Goal: Task Accomplishment & Management: Complete application form

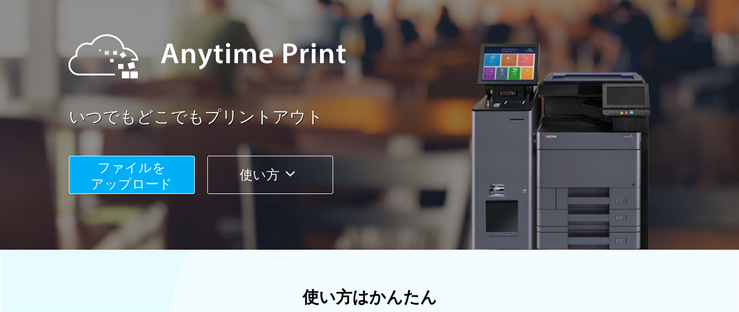
scroll to position [109, 0]
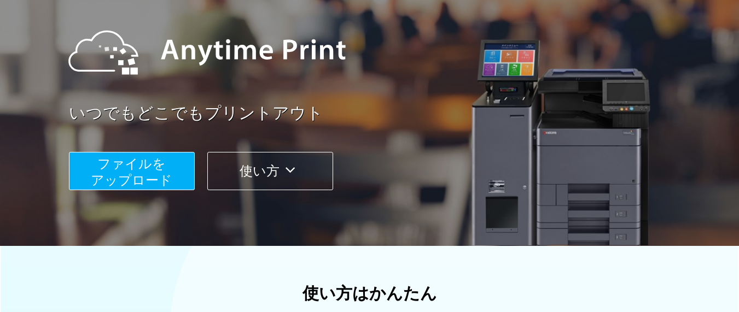
click at [159, 172] on span "ファイルを ​​アップロード" at bounding box center [132, 172] width 82 height 31
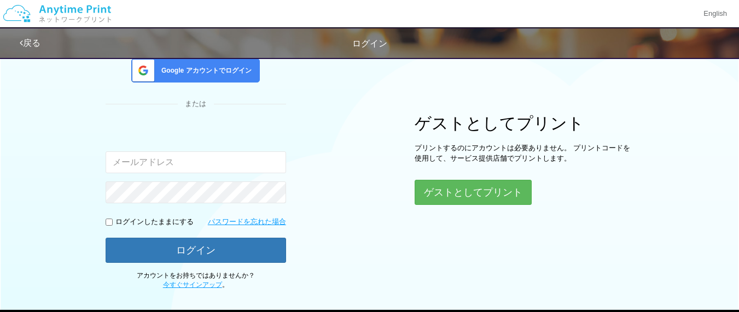
scroll to position [43, 0]
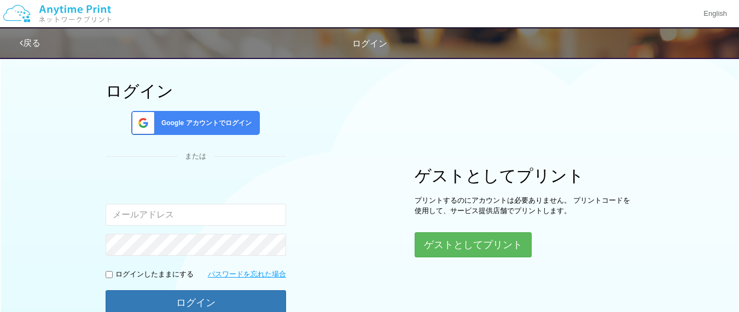
click at [250, 130] on div "Google アカウントでログイン" at bounding box center [195, 123] width 129 height 24
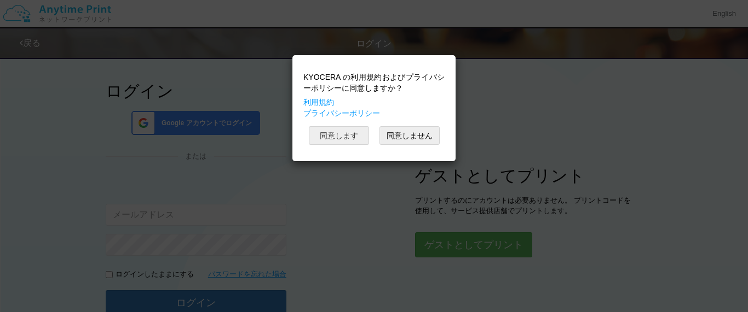
click at [339, 142] on button "同意します" at bounding box center [339, 135] width 60 height 19
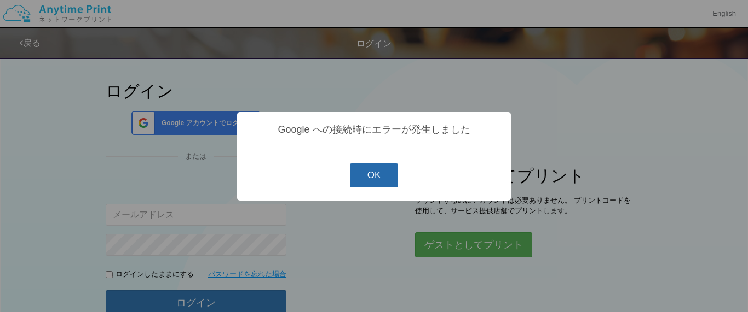
click at [377, 178] on button "OK" at bounding box center [374, 176] width 49 height 24
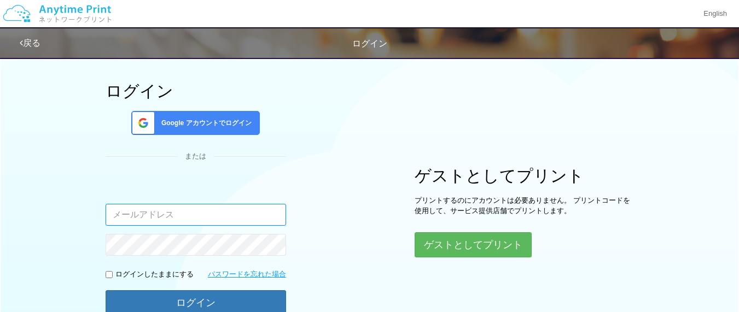
click at [196, 219] on input "email" at bounding box center [196, 215] width 181 height 22
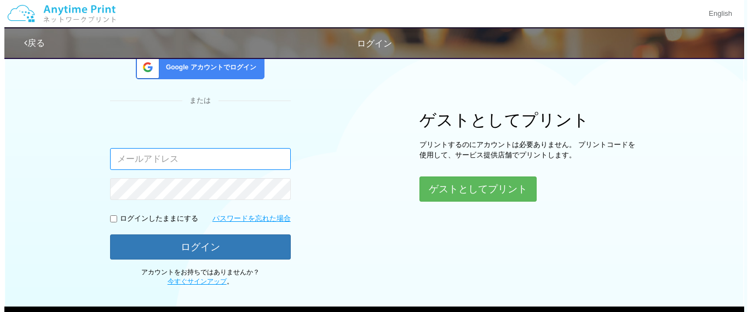
scroll to position [153, 0]
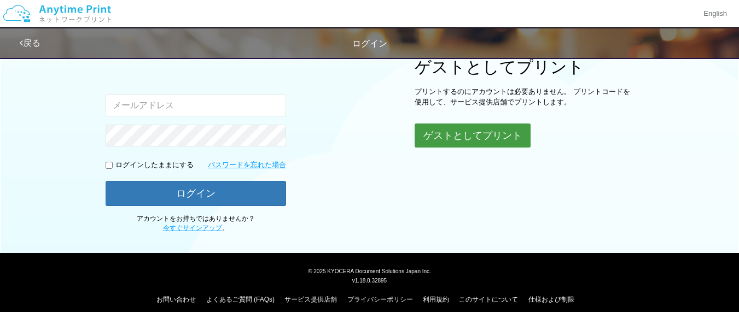
click at [488, 139] on button "ゲストとしてプリント" at bounding box center [473, 136] width 116 height 24
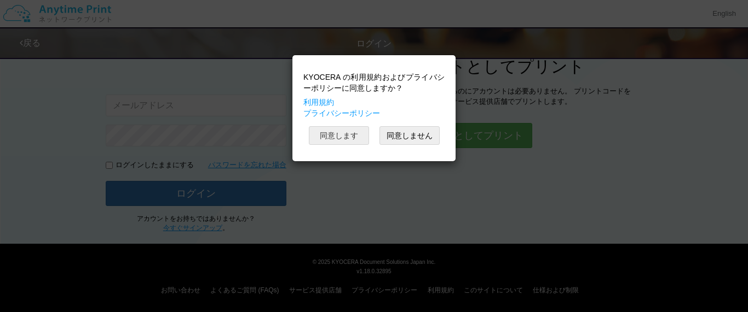
click at [341, 143] on button "同意します" at bounding box center [339, 135] width 60 height 19
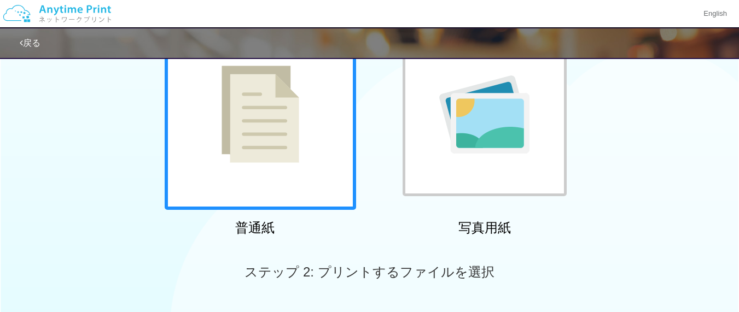
scroll to position [43, 0]
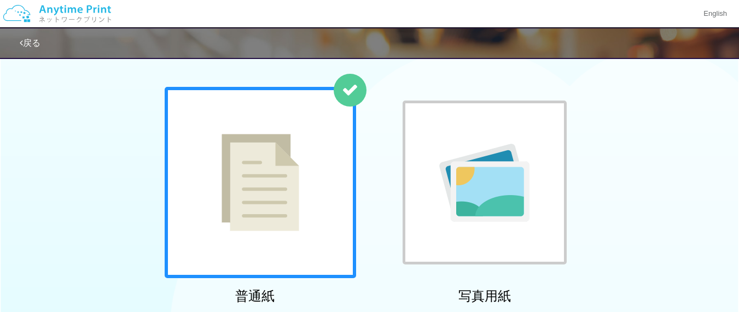
click at [38, 42] on link "戻る" at bounding box center [30, 42] width 21 height 9
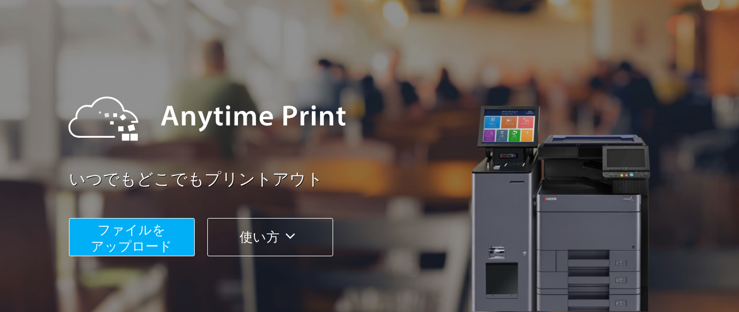
click at [148, 215] on div "ファイルを ​​アップロード 使い方" at bounding box center [383, 229] width 629 height 55
click at [146, 223] on span "ファイルを ​​アップロード" at bounding box center [132, 238] width 82 height 31
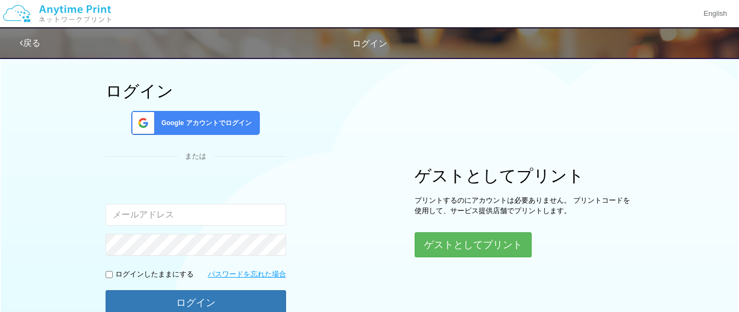
scroll to position [98, 0]
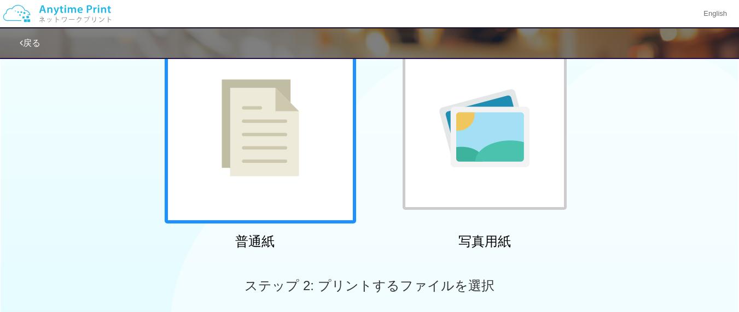
click at [219, 282] on div "ステップ 2: プリントするファイルを選択" at bounding box center [369, 286] width 739 height 62
click at [33, 45] on link "戻る" at bounding box center [30, 42] width 21 height 9
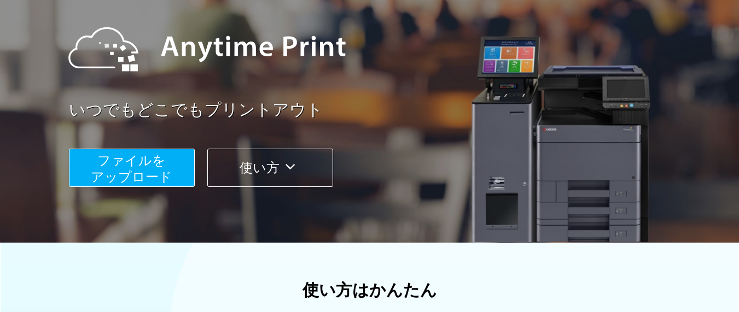
scroll to position [98, 0]
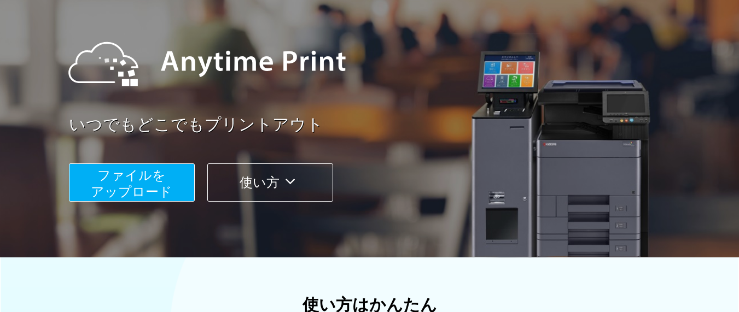
click at [164, 172] on span "ファイルを ​​アップロード" at bounding box center [132, 183] width 82 height 31
click at [129, 184] on span "ファイルを ​​アップロード" at bounding box center [132, 183] width 82 height 31
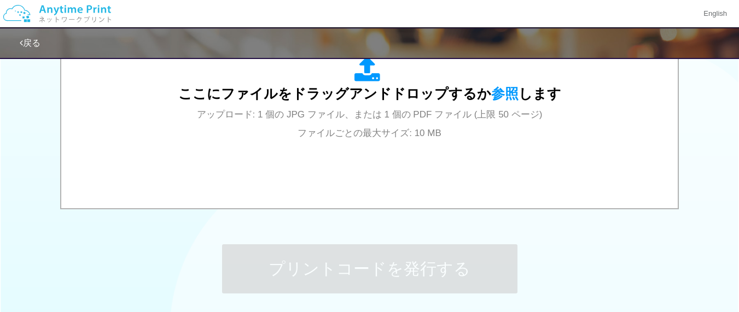
scroll to position [372, 0]
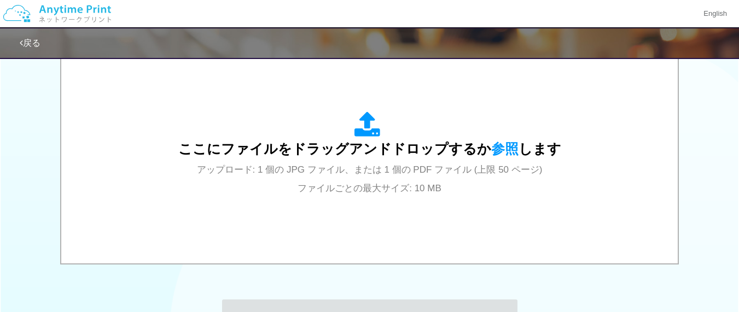
click at [31, 36] on div "戻る" at bounding box center [348, 43] width 657 height 30
click at [35, 47] on link "戻る" at bounding box center [30, 42] width 21 height 9
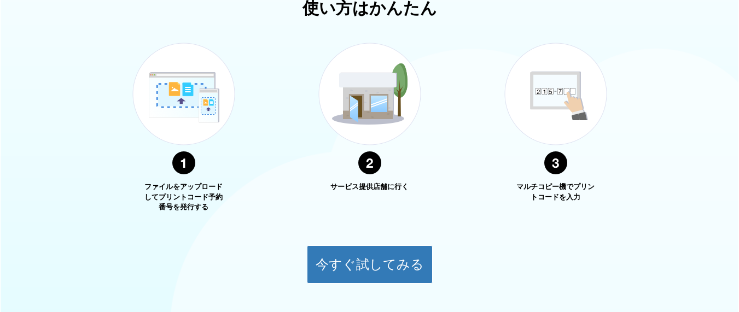
scroll to position [246, 0]
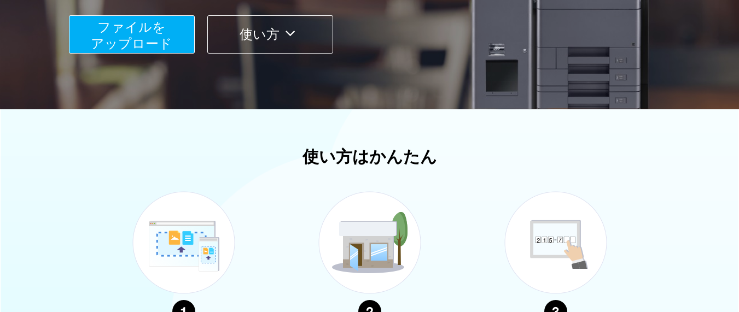
click at [163, 40] on span "ファイルを ​​アップロード" at bounding box center [132, 35] width 82 height 31
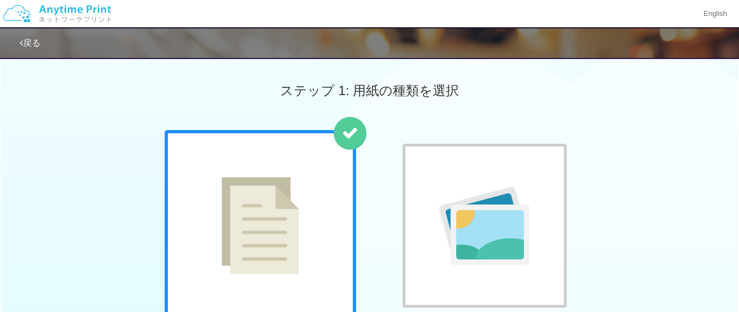
click at [56, 11] on img at bounding box center [57, 14] width 117 height 38
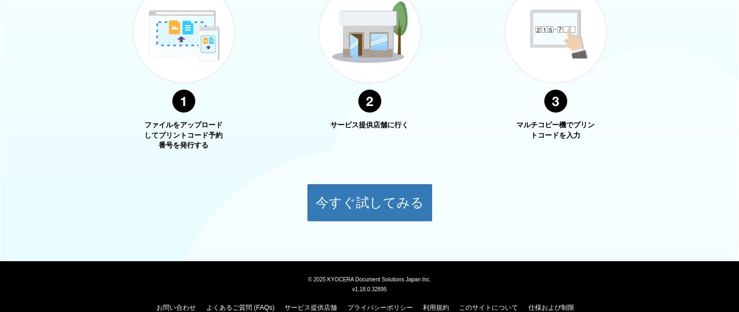
scroll to position [465, 0]
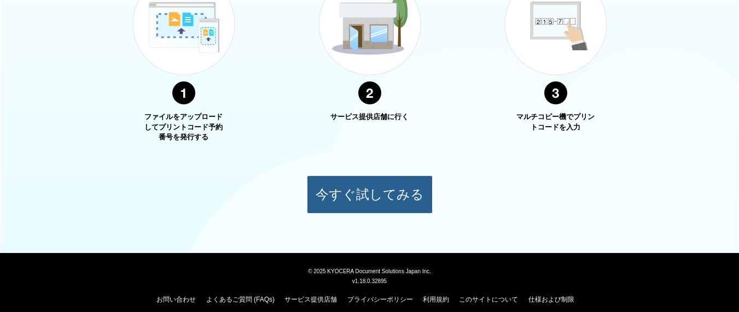
click at [384, 189] on button "今すぐ試してみる" at bounding box center [370, 195] width 126 height 38
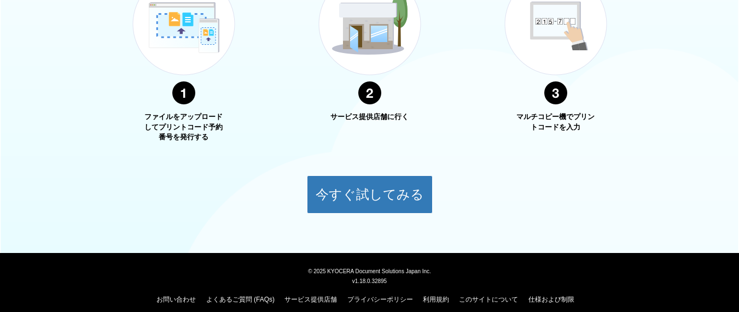
scroll to position [129, 0]
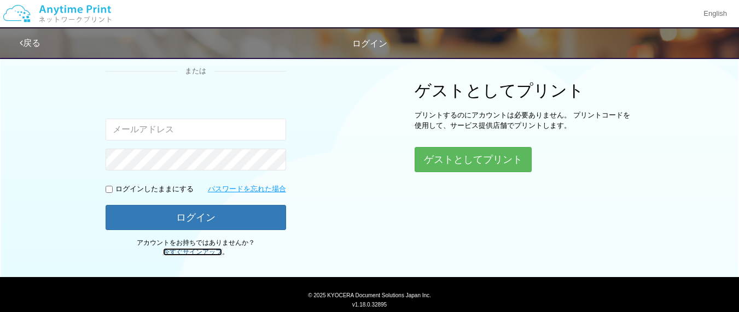
click at [205, 255] on link "今すぐサインアップ" at bounding box center [192, 252] width 59 height 8
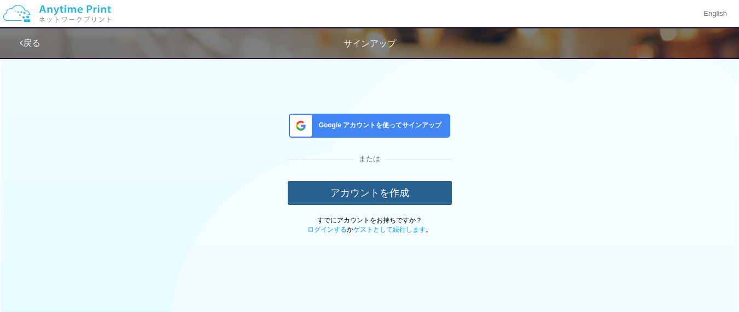
click at [362, 193] on button "アカウントを作成" at bounding box center [370, 193] width 164 height 24
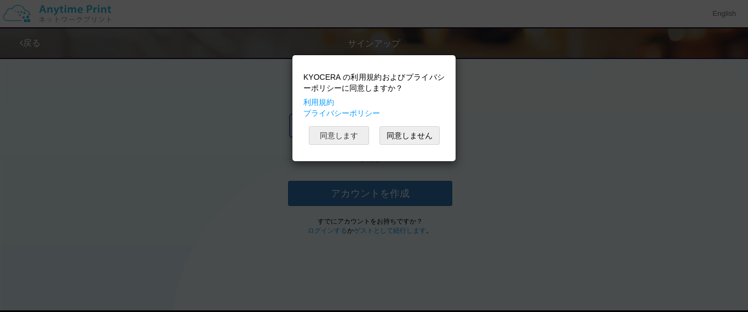
click at [346, 144] on button "同意します" at bounding box center [339, 135] width 60 height 19
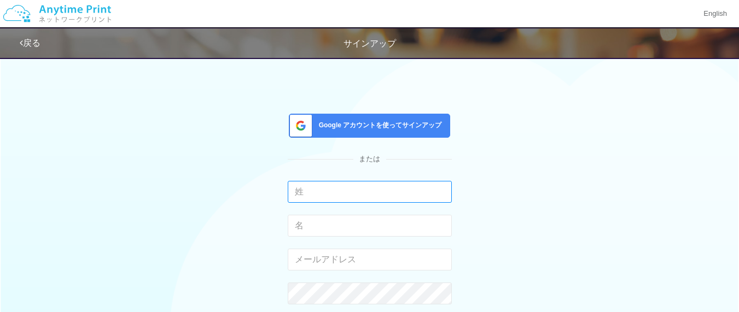
click at [350, 190] on input "text" at bounding box center [370, 192] width 164 height 22
type input "t"
type input "鶴"
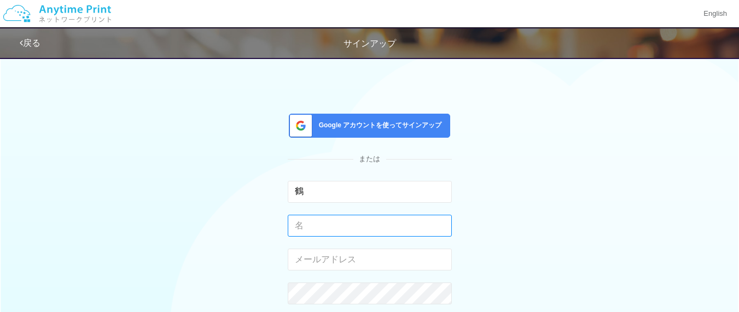
click at [296, 222] on input "text" at bounding box center [370, 226] width 164 height 22
type input "恒介"
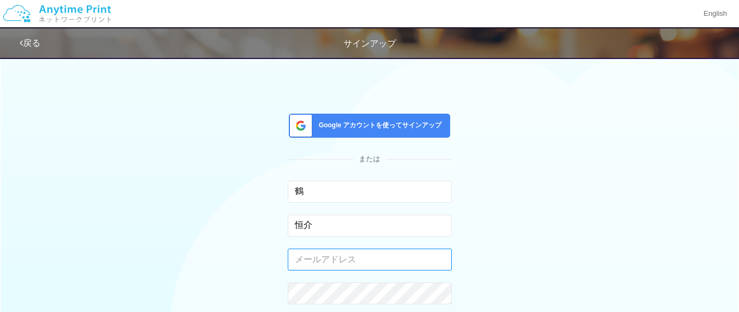
click at [304, 252] on input "email" at bounding box center [370, 260] width 164 height 22
type input "[EMAIL_ADDRESS][DOMAIN_NAME]"
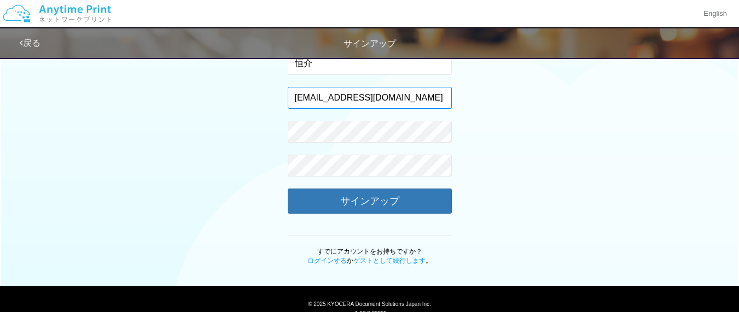
scroll to position [164, 0]
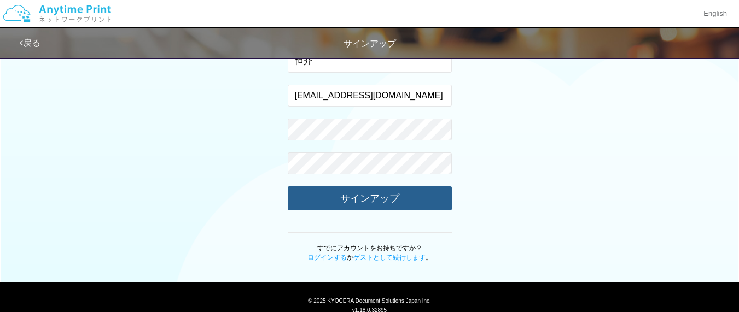
click at [364, 190] on button "サインアップ" at bounding box center [370, 199] width 164 height 24
click at [360, 208] on button "サインアップ" at bounding box center [370, 199] width 164 height 24
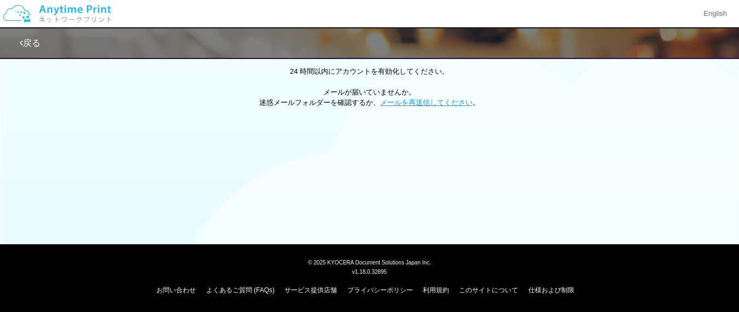
scroll to position [66, 0]
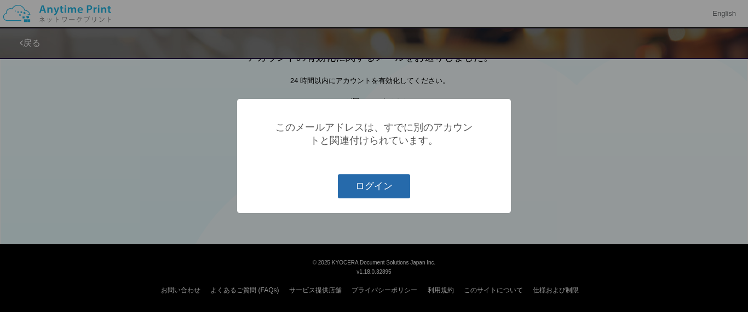
click at [363, 192] on button "ログイン" at bounding box center [374, 187] width 72 height 24
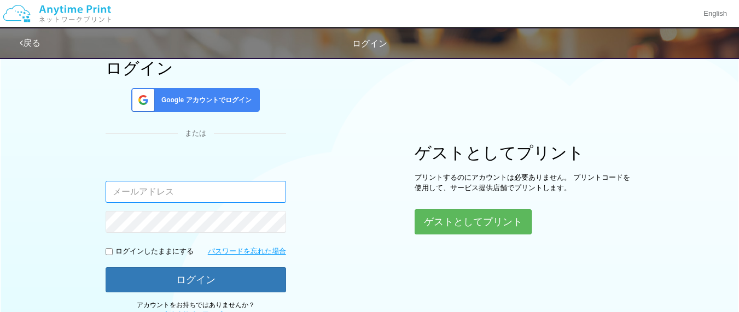
click at [264, 193] on input "email" at bounding box center [196, 192] width 181 height 22
type input "[EMAIL_ADDRESS][DOMAIN_NAME]"
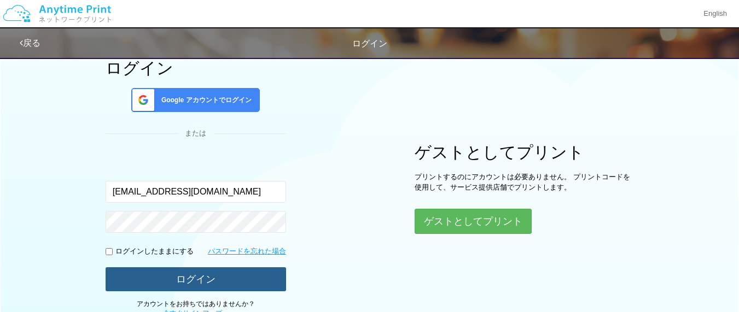
click at [213, 280] on button "ログイン" at bounding box center [196, 280] width 181 height 24
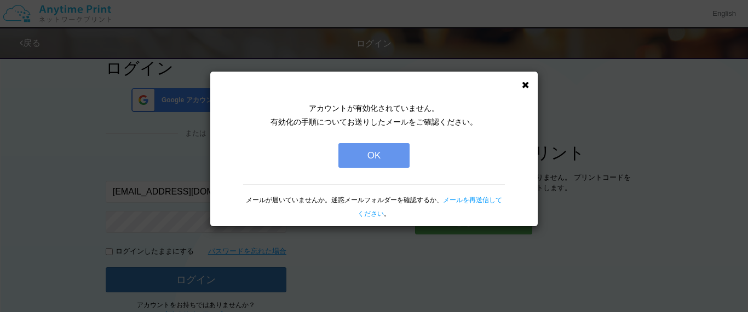
click at [351, 143] on button "OK" at bounding box center [373, 155] width 71 height 25
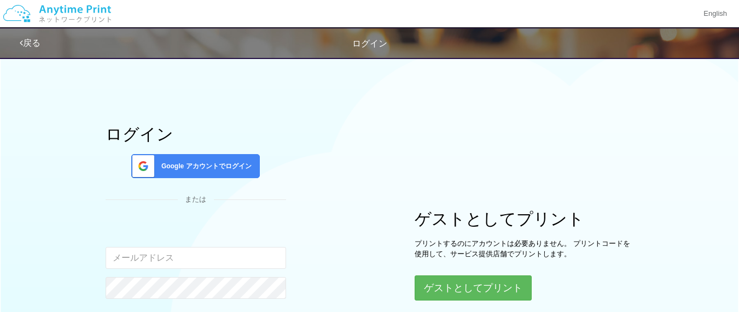
scroll to position [55, 0]
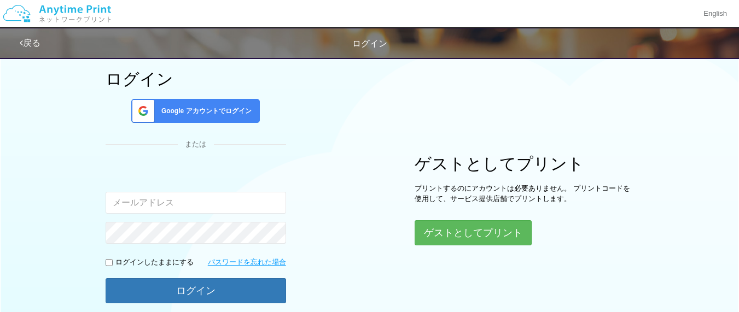
click at [152, 196] on input "email" at bounding box center [196, 203] width 181 height 22
type input "[EMAIL_ADDRESS][DOMAIN_NAME]"
click at [111, 263] on input "checkbox" at bounding box center [109, 262] width 7 height 7
checkbox input "true"
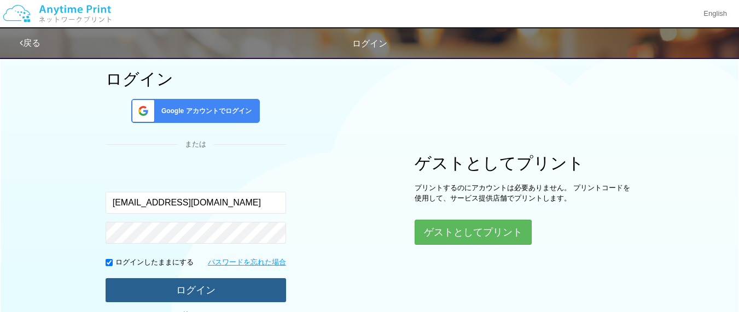
click at [142, 289] on button "ログイン" at bounding box center [196, 291] width 181 height 24
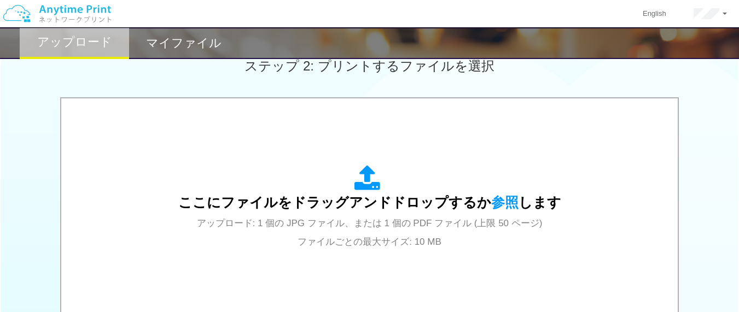
scroll to position [328, 0]
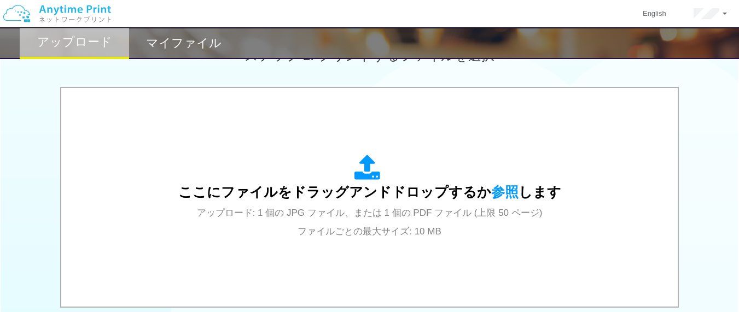
click at [492, 189] on span "参照" at bounding box center [504, 191] width 27 height 15
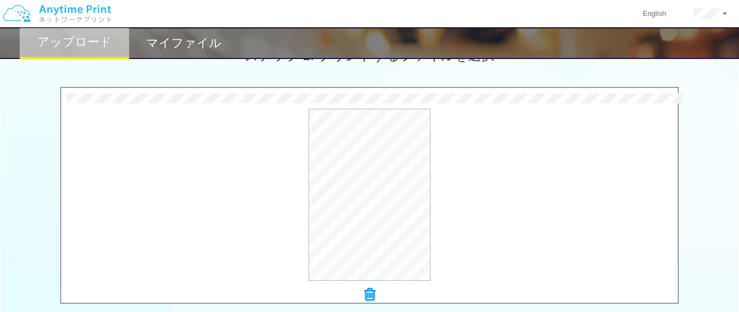
scroll to position [493, 0]
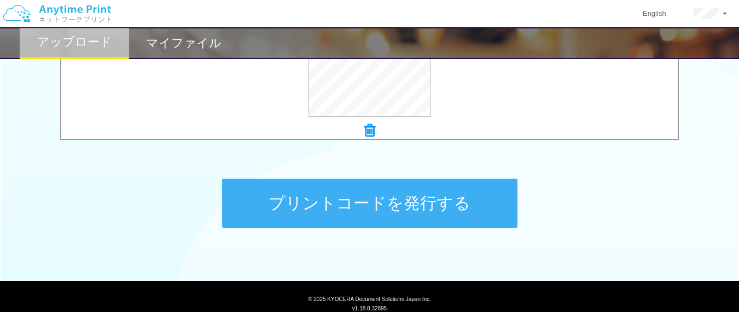
click at [263, 190] on button "プリントコードを発行する" at bounding box center [370, 203] width 296 height 49
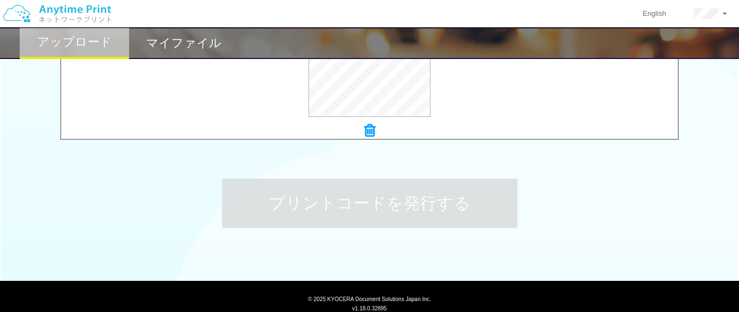
scroll to position [0, 0]
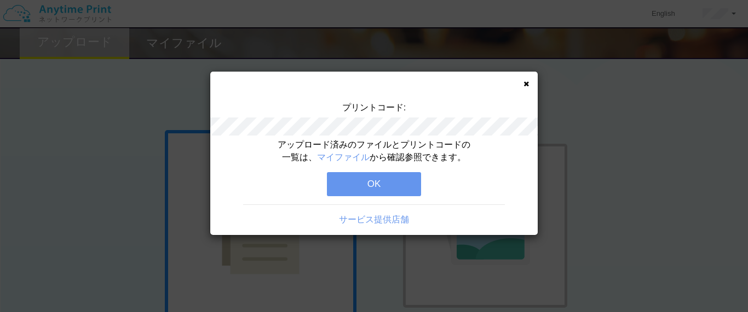
click at [341, 180] on button "OK" at bounding box center [374, 184] width 94 height 24
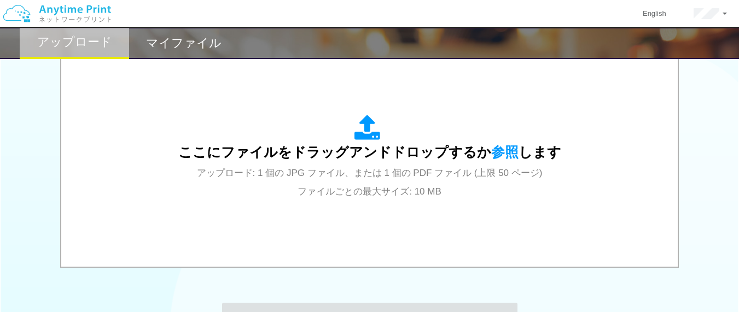
scroll to position [383, 0]
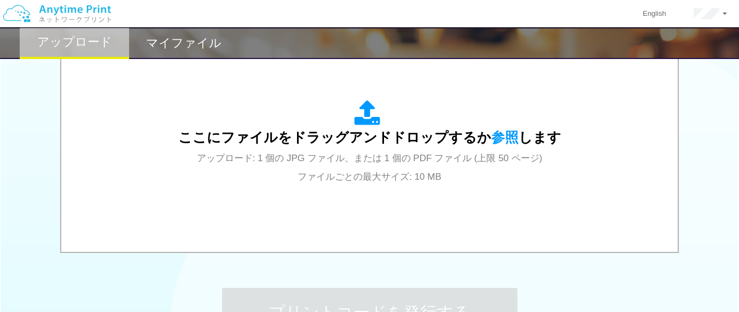
click at [507, 141] on span "参照" at bounding box center [504, 137] width 27 height 15
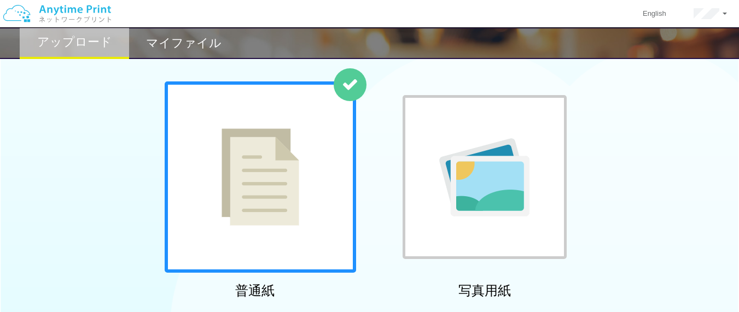
scroll to position [0, 0]
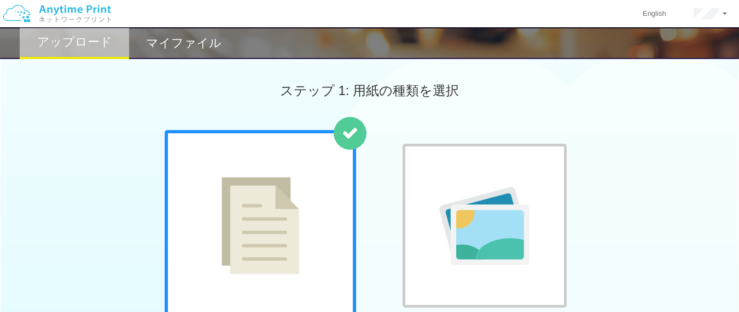
click at [85, 15] on img at bounding box center [57, 14] width 117 height 38
click at [68, 7] on img at bounding box center [57, 14] width 117 height 38
click at [91, 10] on img at bounding box center [57, 14] width 117 height 38
click at [177, 48] on h2 "マイファイル" at bounding box center [184, 43] width 76 height 13
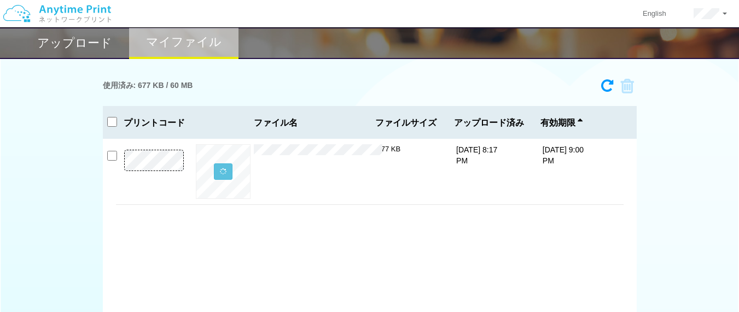
click at [57, 42] on h2 "アップロード" at bounding box center [74, 43] width 75 height 13
